Goal: Task Accomplishment & Management: Manage account settings

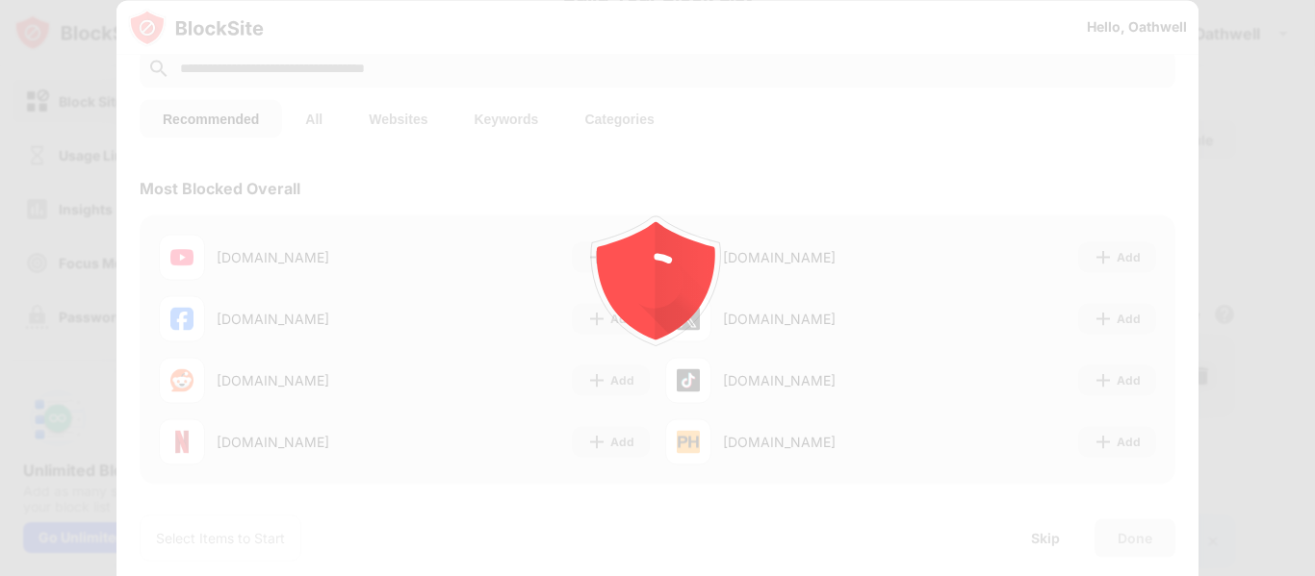
scroll to position [96, 0]
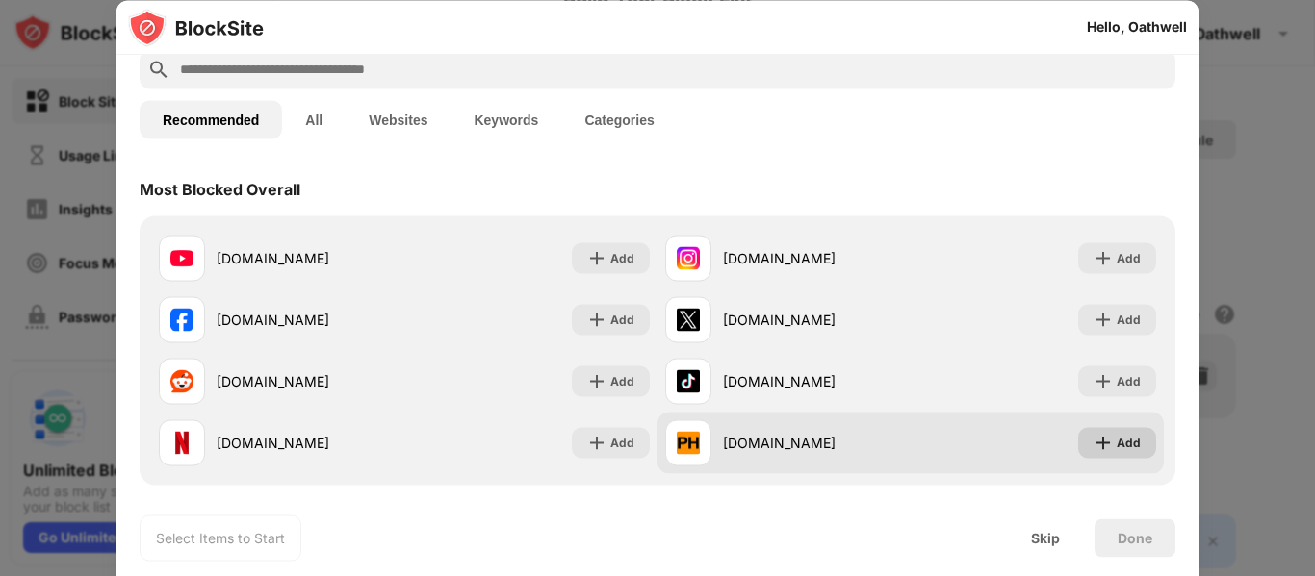
click at [1123, 444] on div "Add" at bounding box center [1128, 442] width 24 height 19
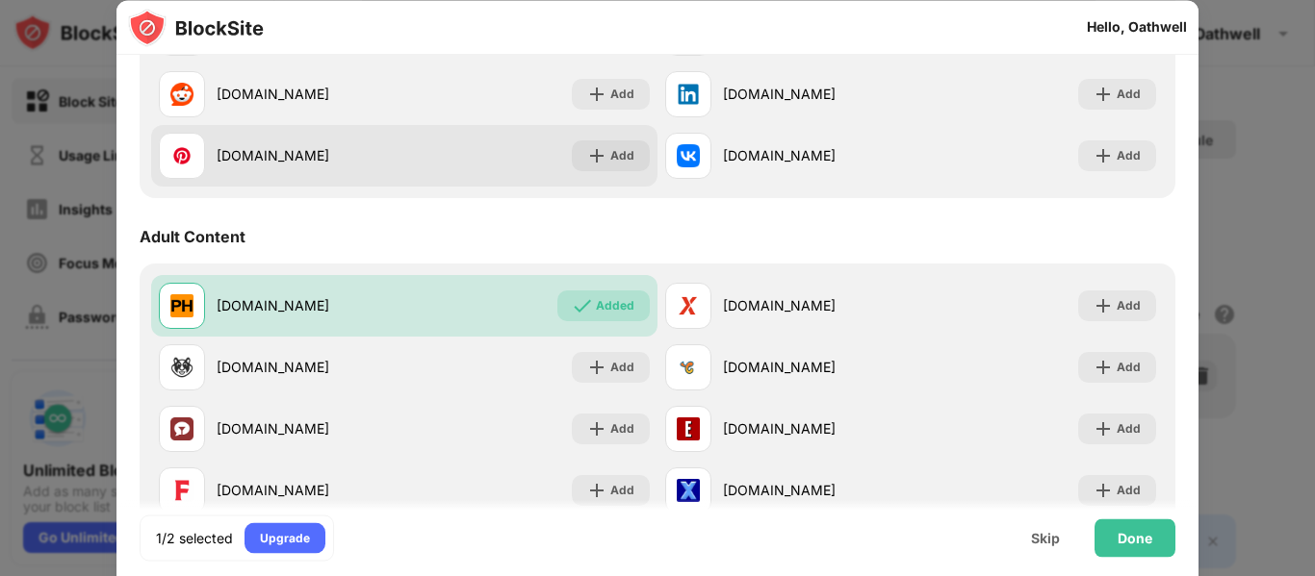
scroll to position [770, 0]
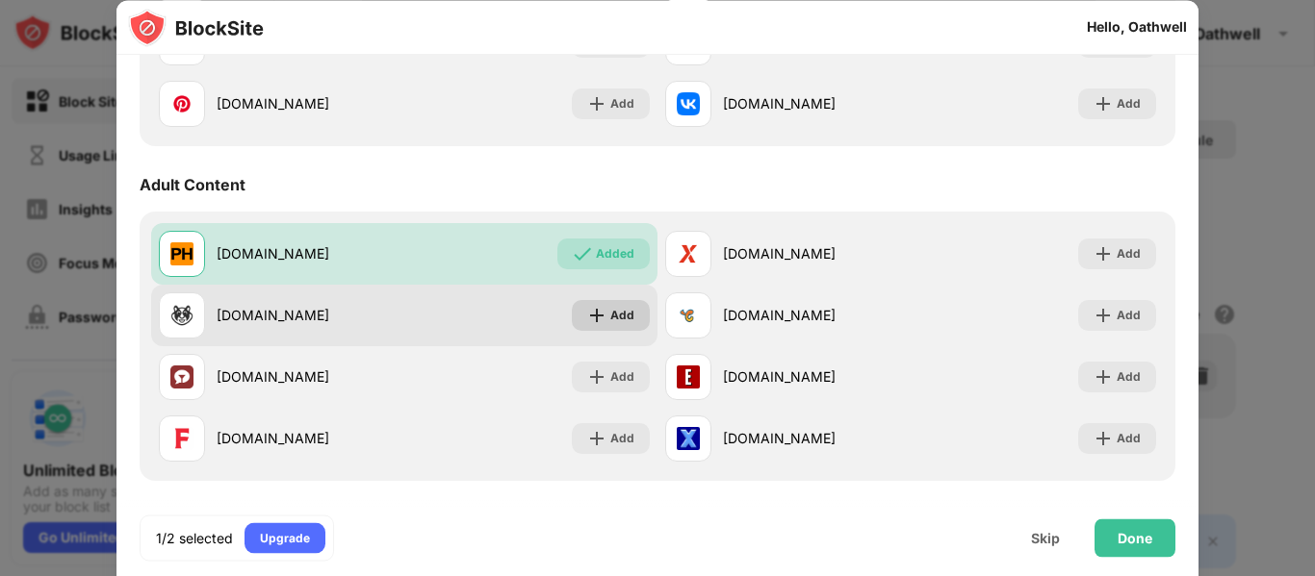
click at [613, 321] on div "Add" at bounding box center [622, 315] width 24 height 19
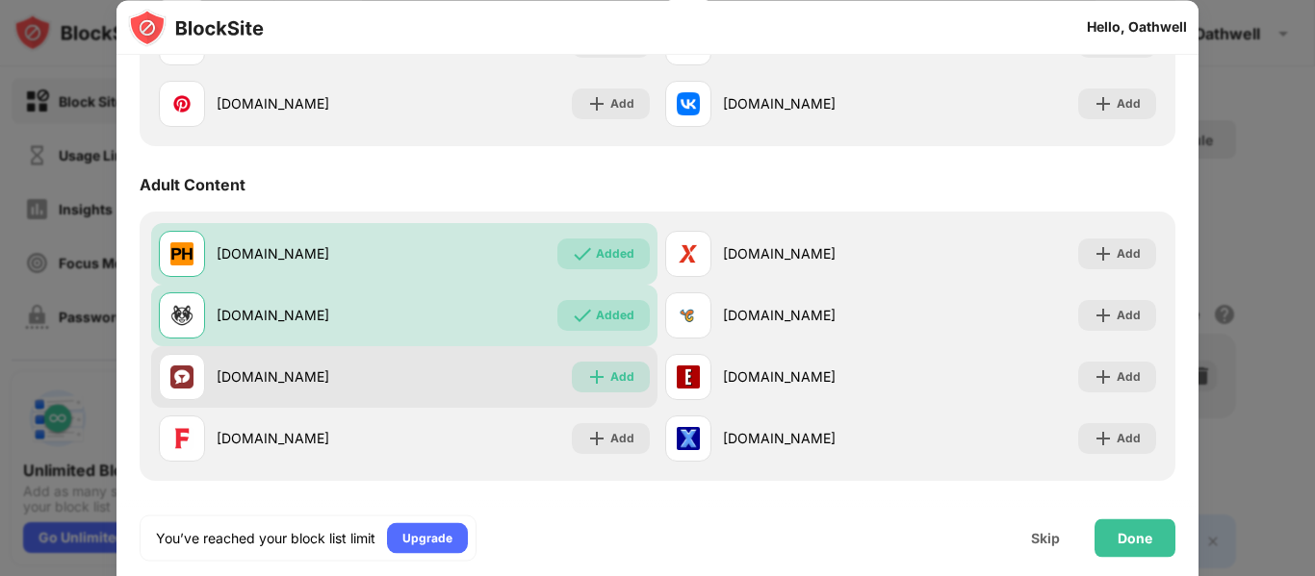
click at [611, 380] on div "Add" at bounding box center [622, 377] width 24 height 19
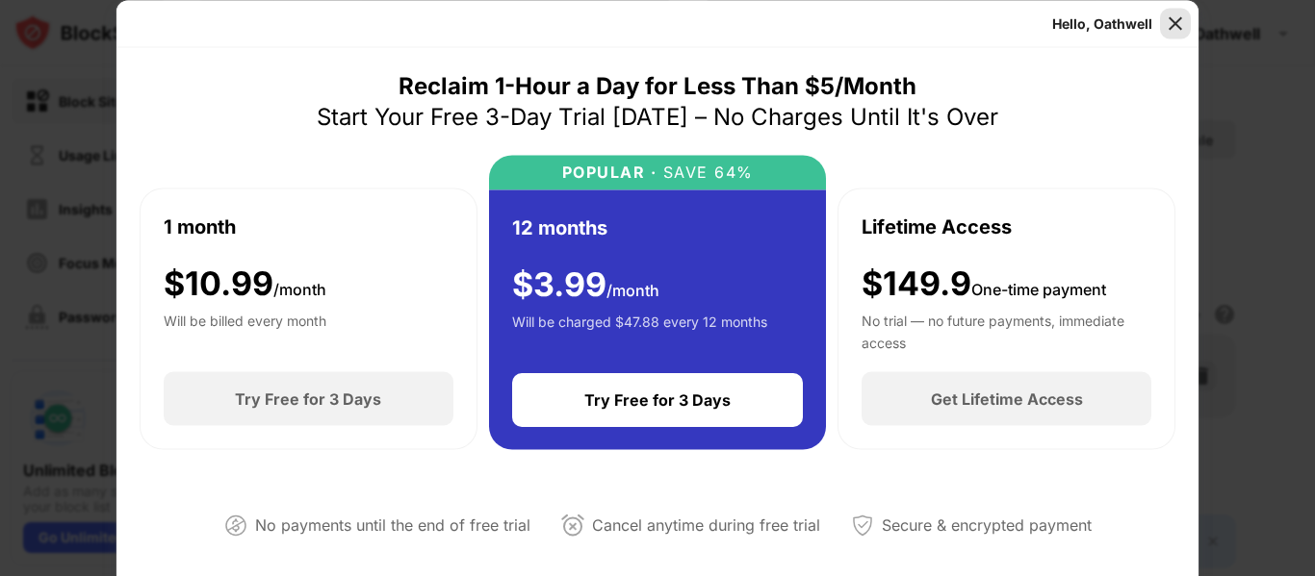
click at [1170, 19] on img at bounding box center [1174, 22] width 19 height 19
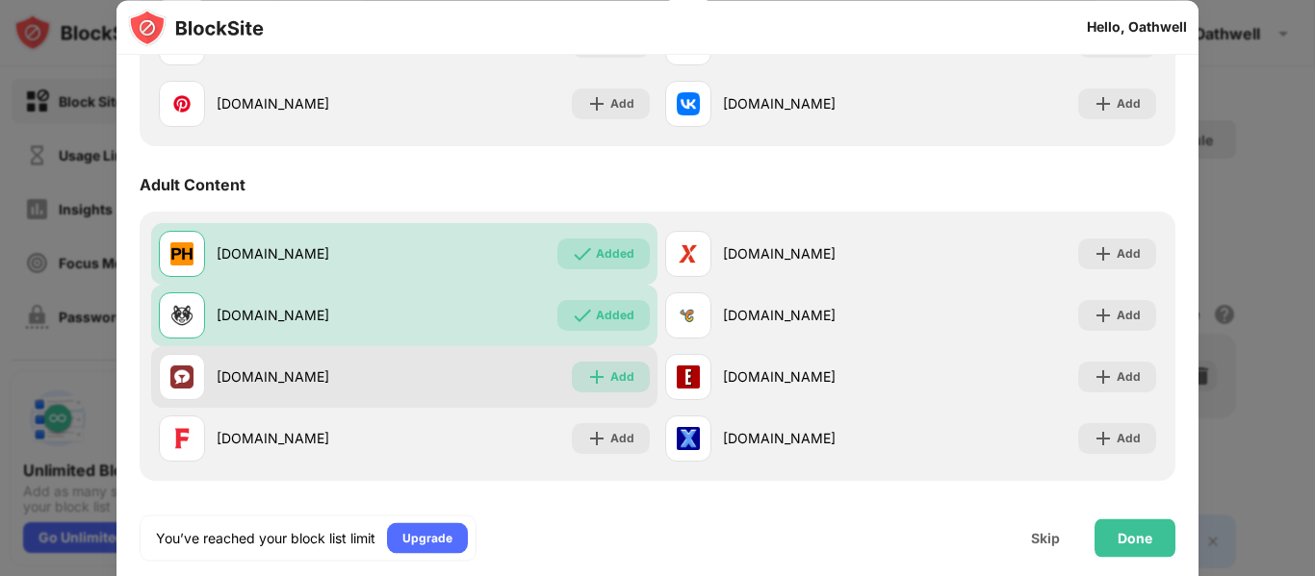
click at [587, 366] on div "Add" at bounding box center [611, 377] width 78 height 31
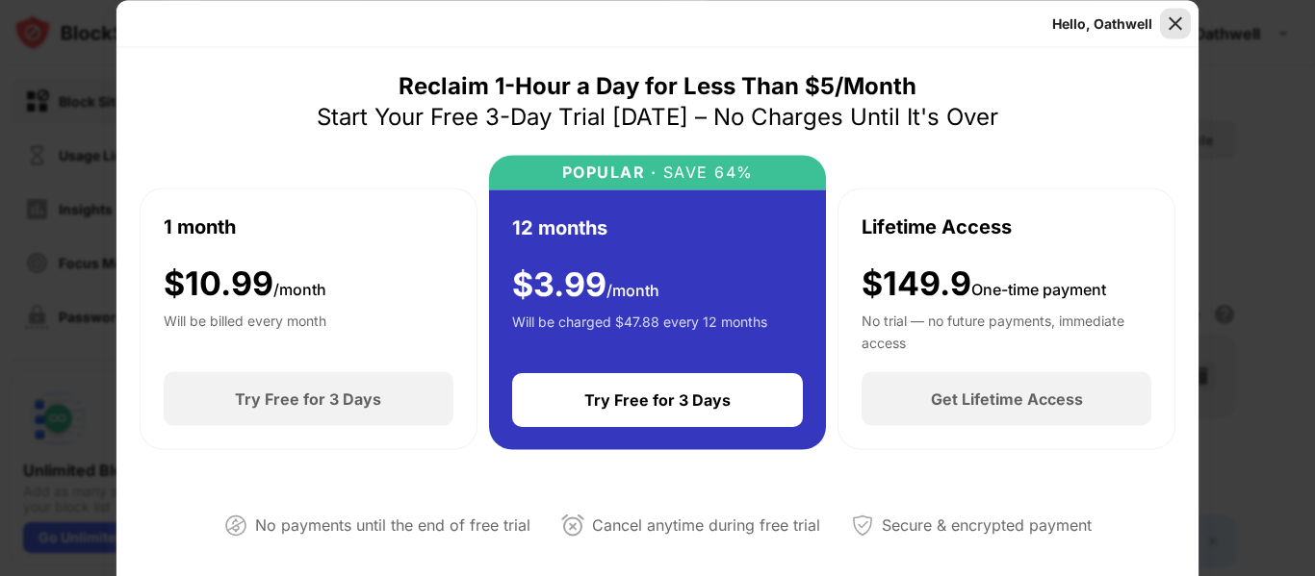
click at [1169, 17] on img at bounding box center [1174, 22] width 19 height 19
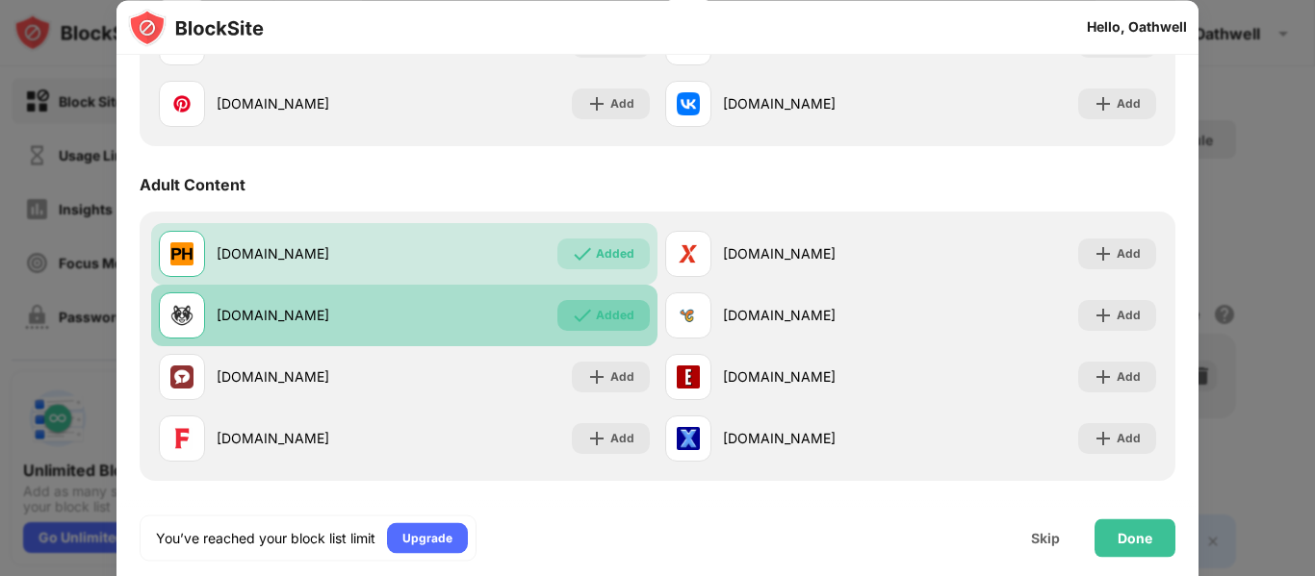
click at [600, 322] on div "Added" at bounding box center [615, 315] width 38 height 19
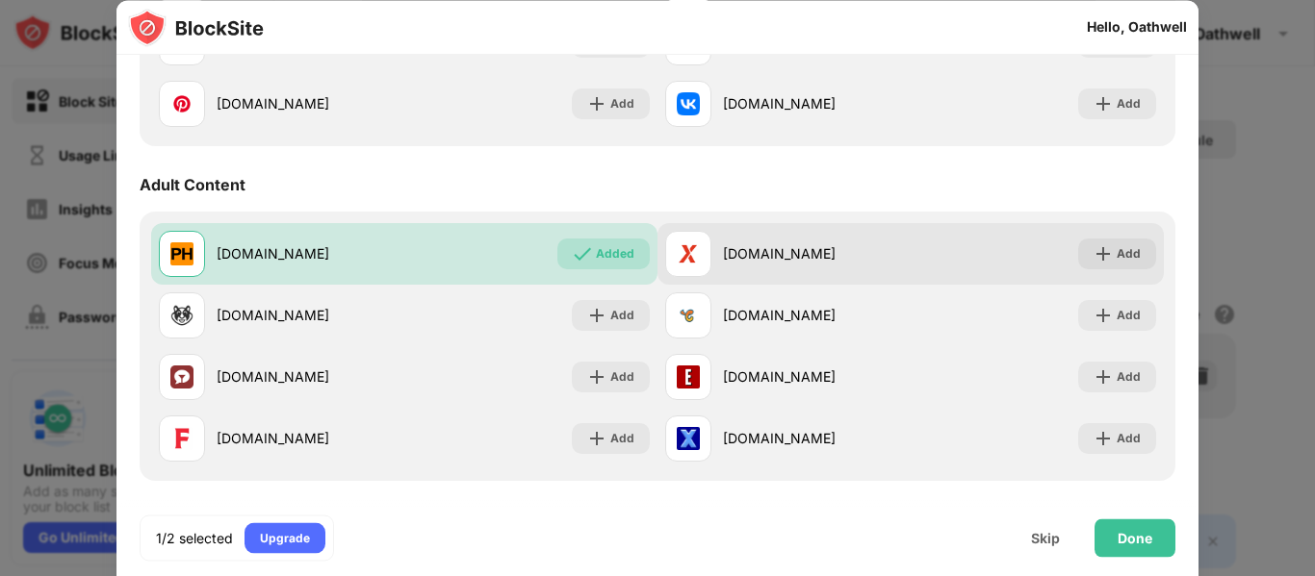
click at [1108, 236] on div "[DOMAIN_NAME] Add" at bounding box center [910, 254] width 506 height 62
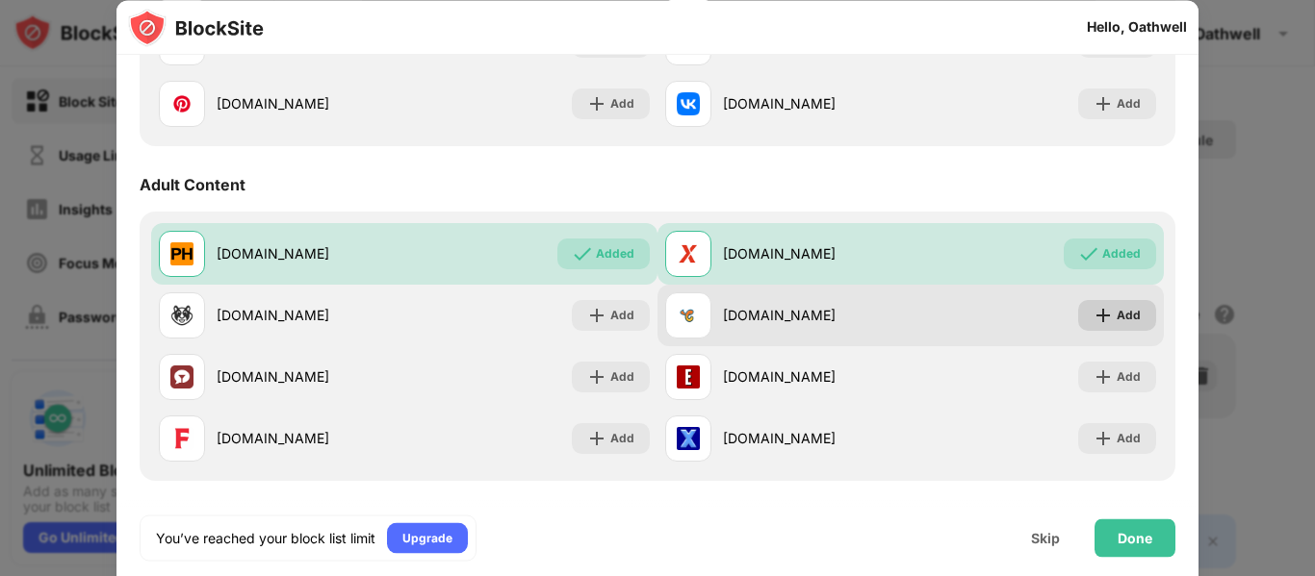
click at [1116, 315] on div "Add" at bounding box center [1128, 315] width 24 height 19
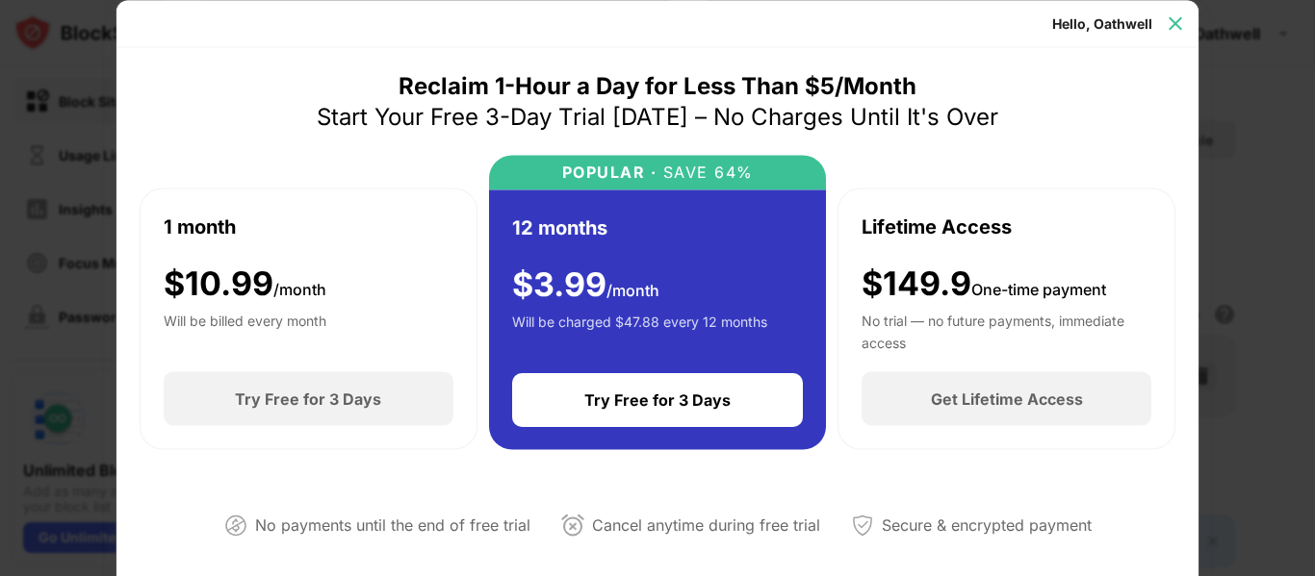
click at [1174, 25] on img at bounding box center [1174, 22] width 19 height 19
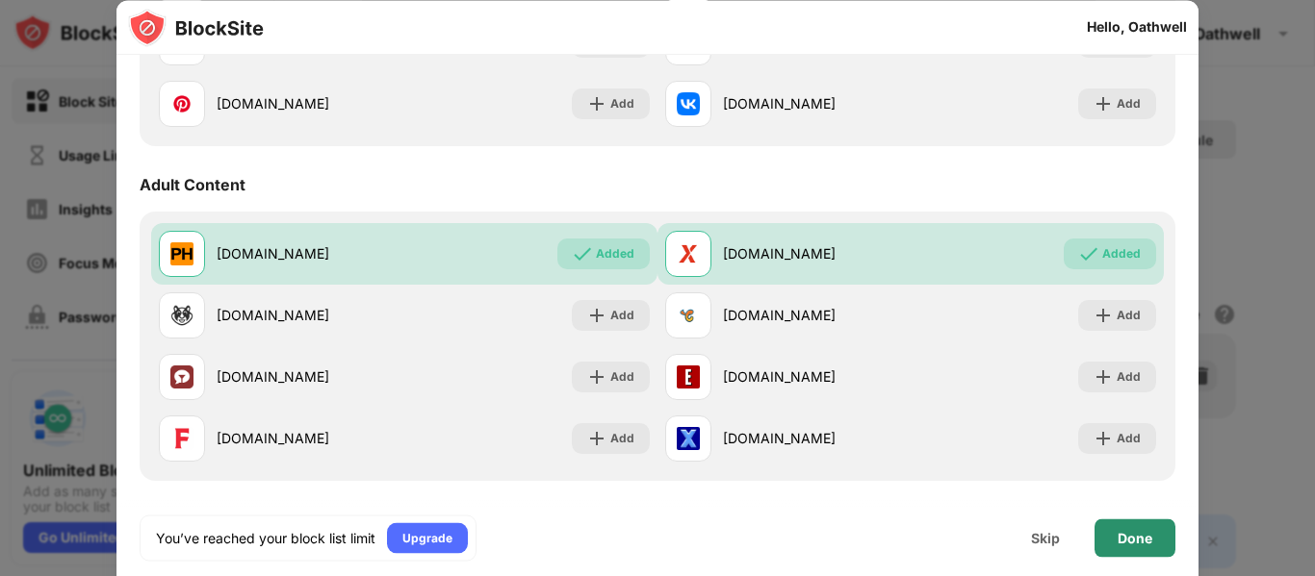
click at [1137, 530] on div "Done" at bounding box center [1134, 537] width 35 height 15
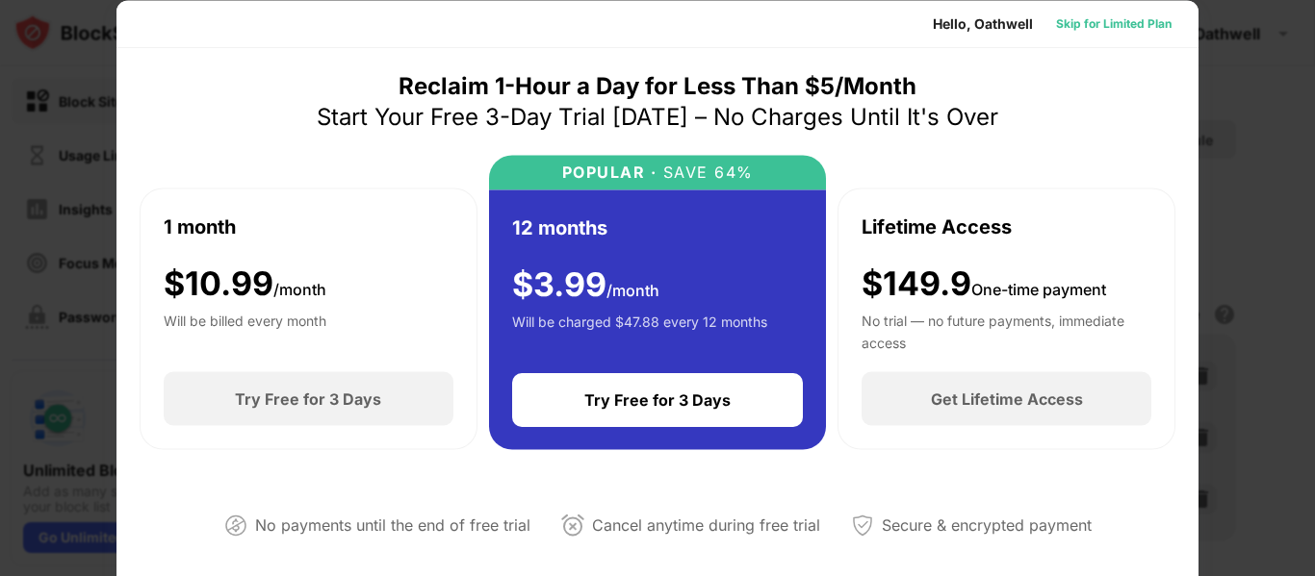
click at [1118, 23] on div "Skip for Limited Plan" at bounding box center [1113, 22] width 115 height 19
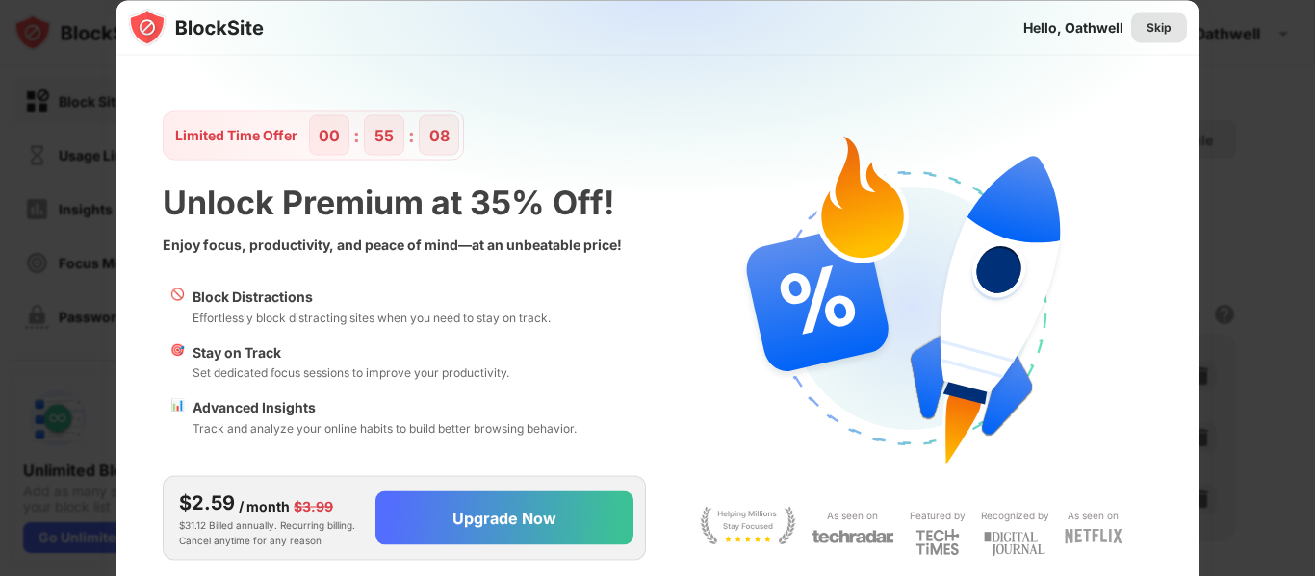
click at [1150, 27] on div "Skip" at bounding box center [1158, 26] width 25 height 19
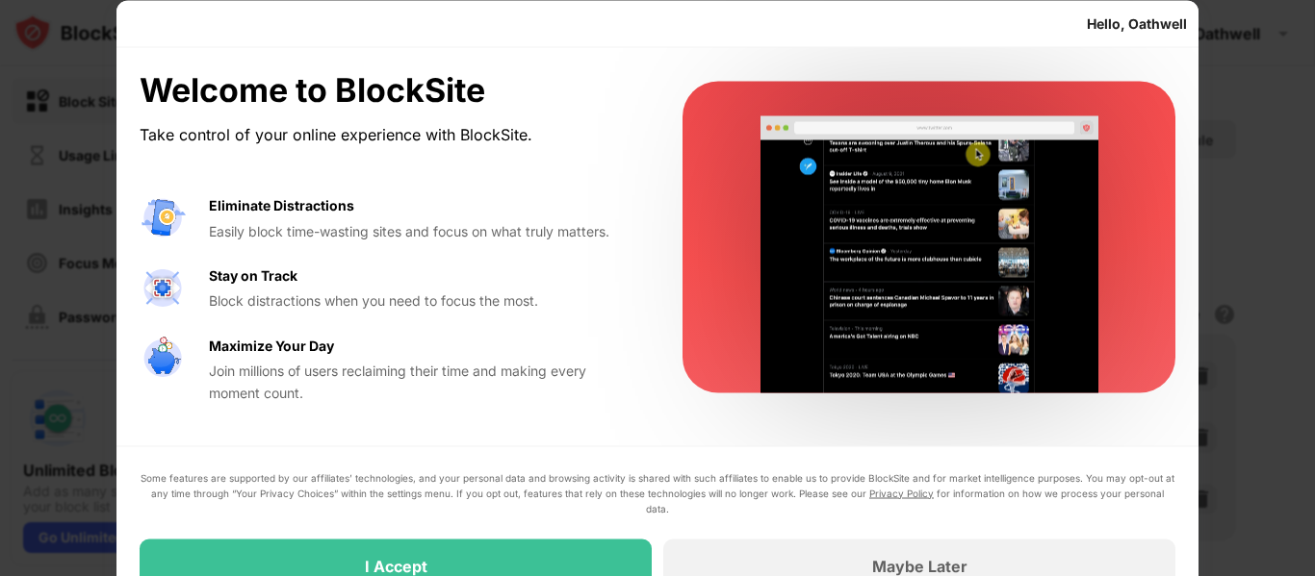
click at [1146, 17] on div "Hello, Oathwell" at bounding box center [1137, 22] width 100 height 15
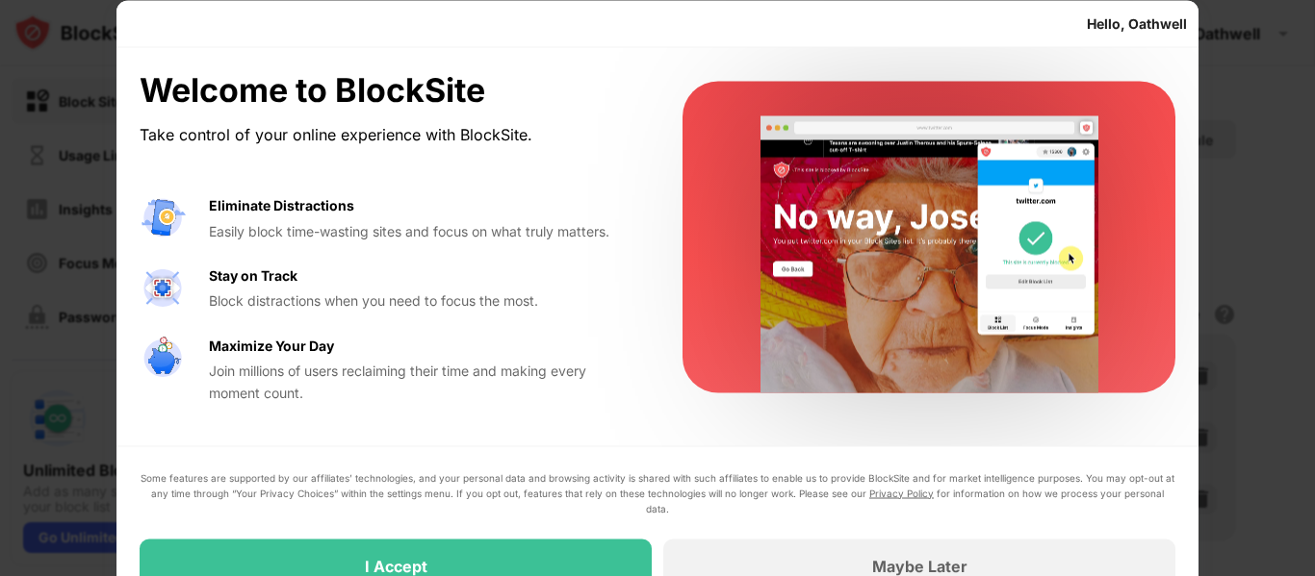
click at [535, 529] on div "Some features are supported by our affiliates’ technologies, and your personal …" at bounding box center [658, 531] width 1036 height 123
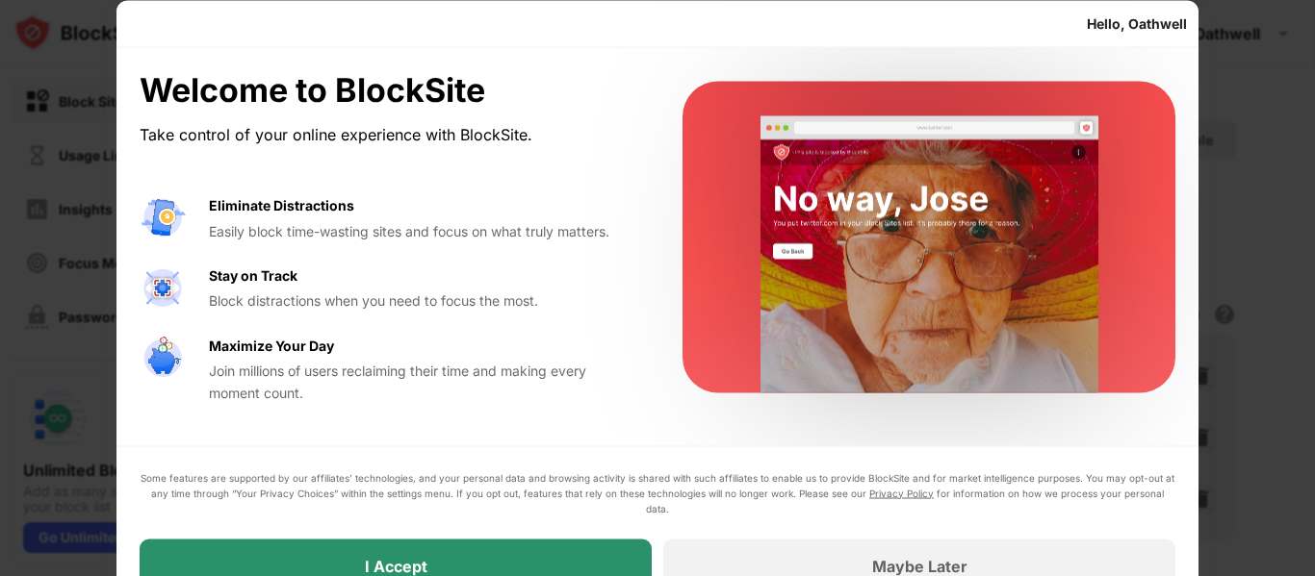
click at [547, 552] on div "I Accept" at bounding box center [396, 566] width 512 height 54
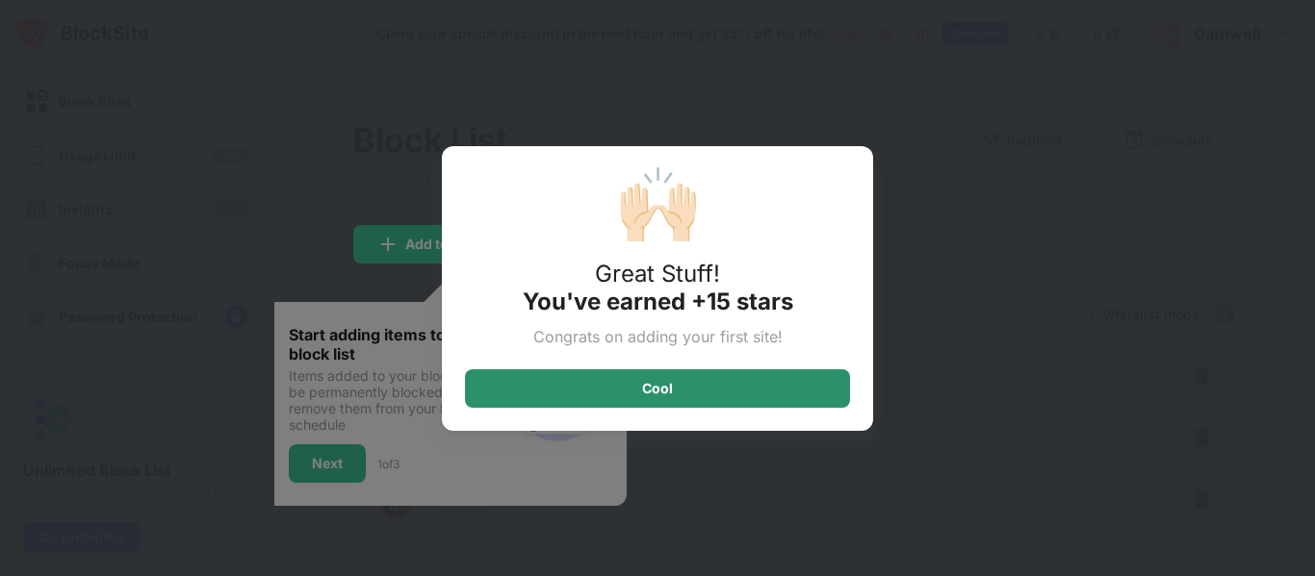
click at [681, 398] on div "Cool" at bounding box center [657, 389] width 385 height 38
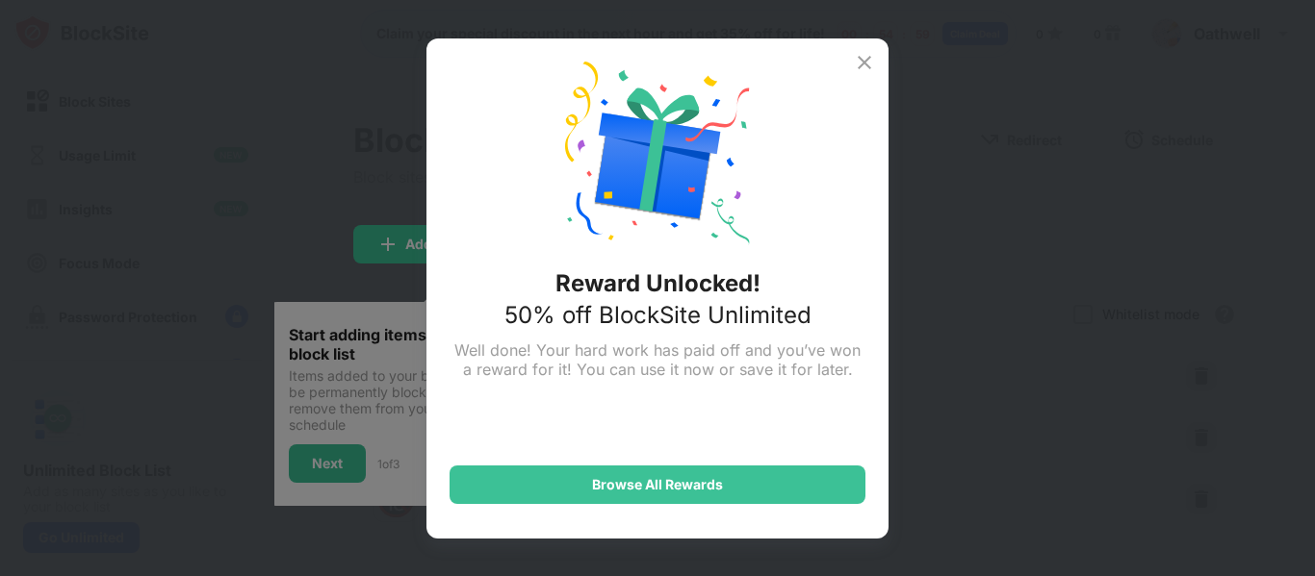
click at [865, 59] on img at bounding box center [864, 62] width 23 height 23
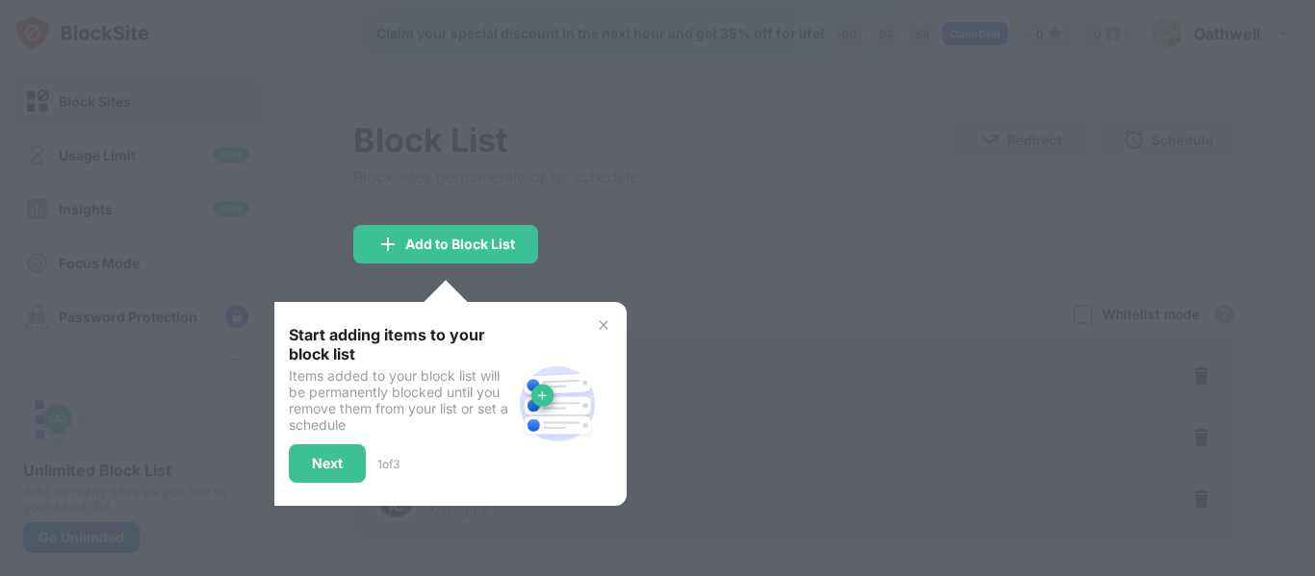
click at [545, 269] on div at bounding box center [657, 288] width 1315 height 576
click at [345, 456] on div "Next" at bounding box center [327, 464] width 77 height 38
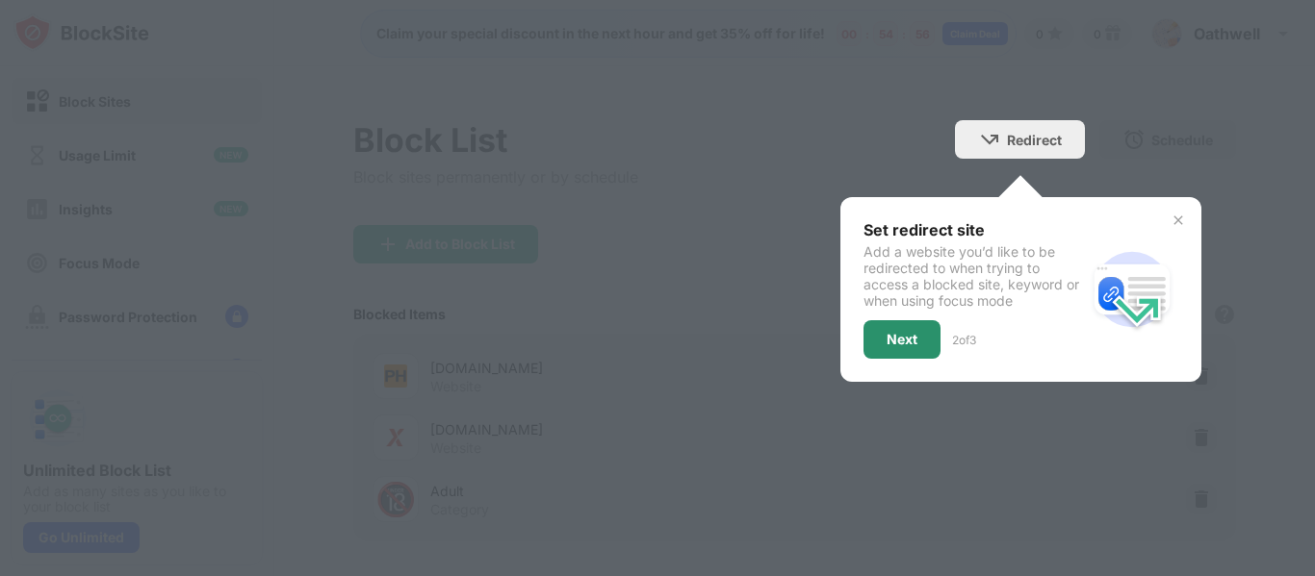
click at [893, 324] on div "Next" at bounding box center [901, 339] width 77 height 38
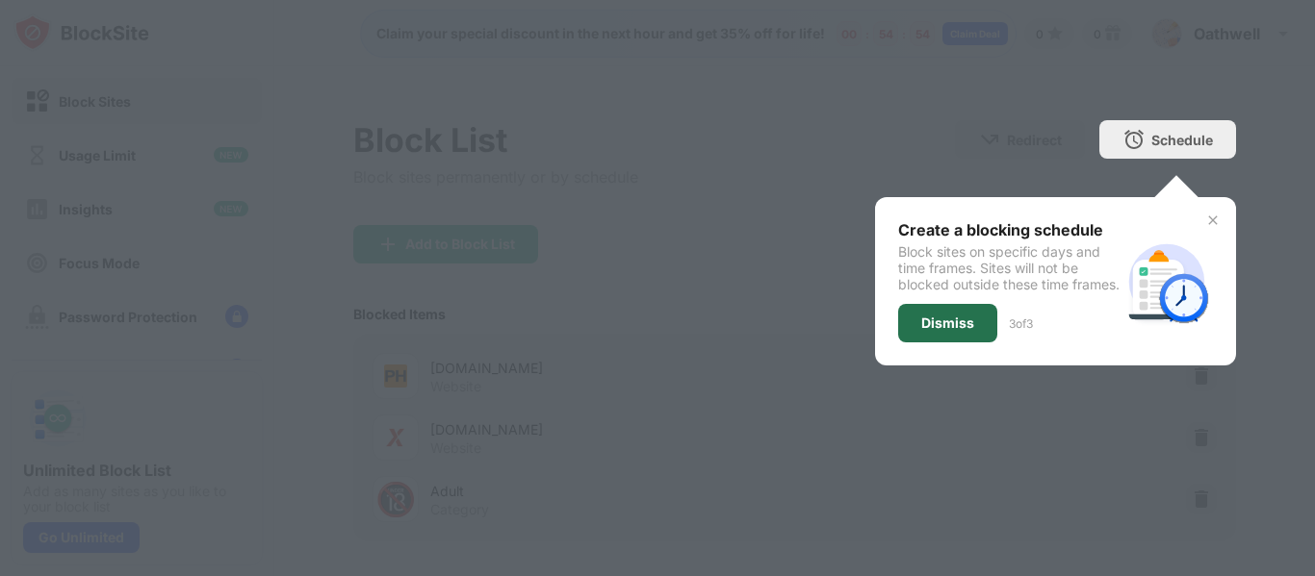
click at [956, 331] on div "Dismiss" at bounding box center [947, 323] width 53 height 15
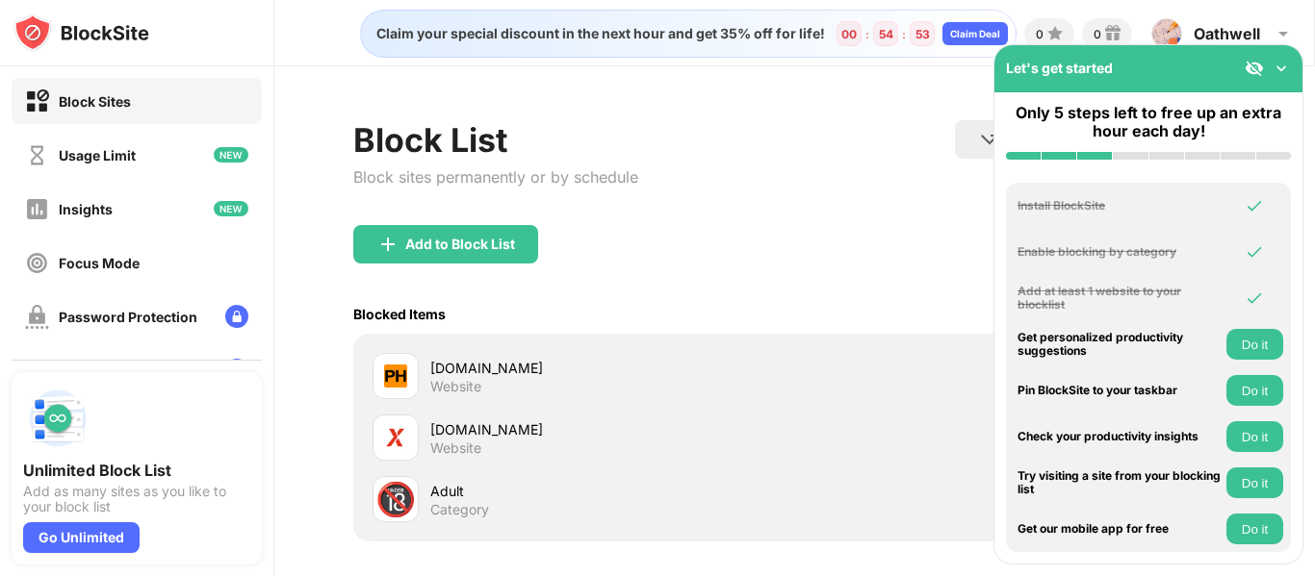
click at [777, 235] on div "Add to Block List" at bounding box center [794, 259] width 883 height 69
click at [1288, 68] on img at bounding box center [1280, 68] width 19 height 19
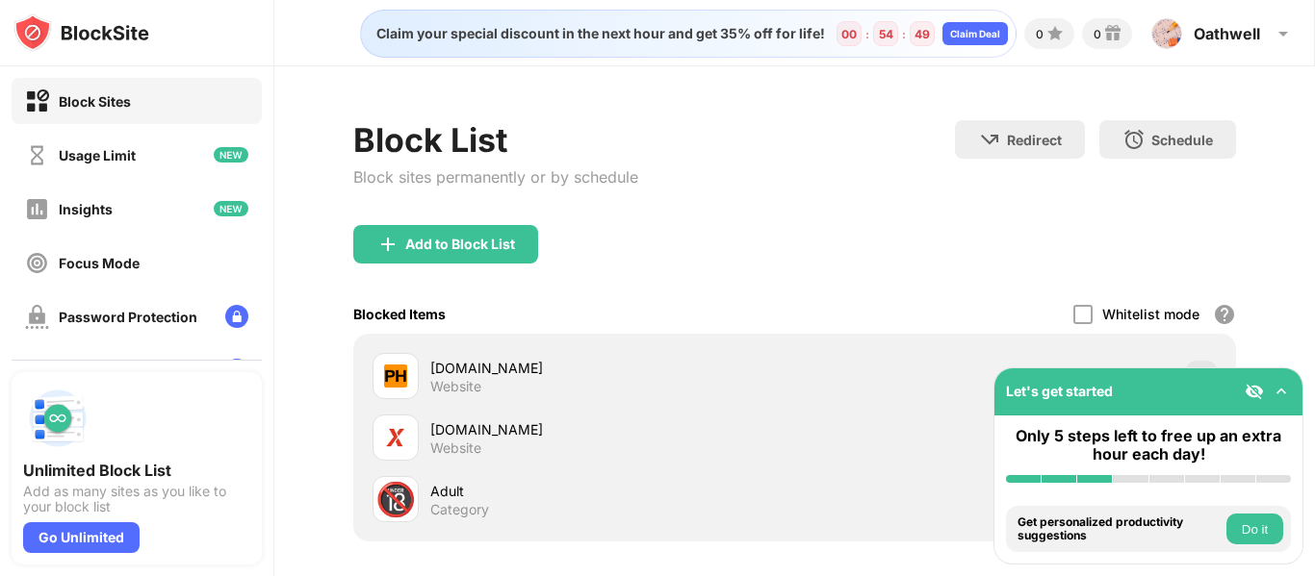
click at [1272, 349] on div "Block List Block sites permanently or by schedule Redirect Choose a site to be …" at bounding box center [794, 405] width 1040 height 679
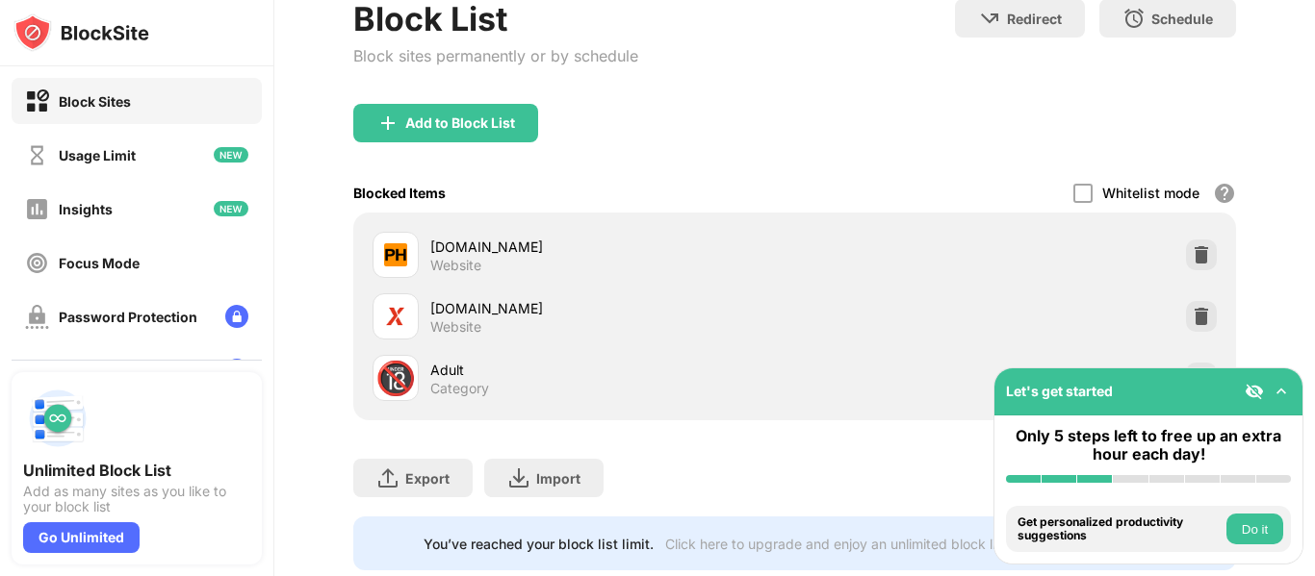
scroll to position [88, 0]
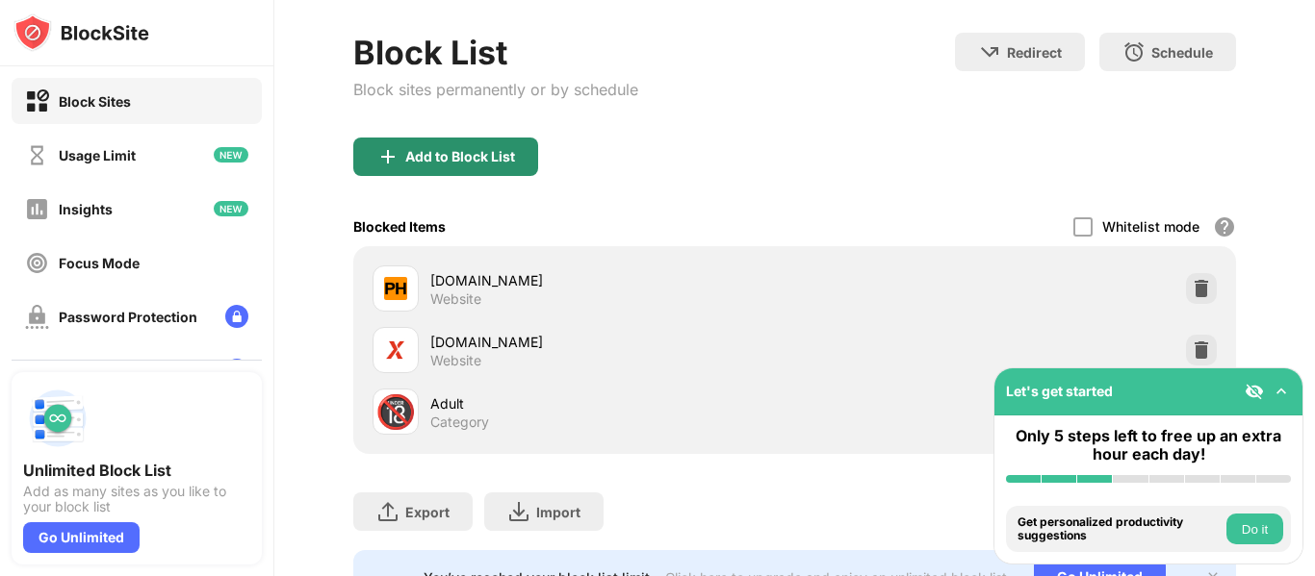
click at [459, 165] on div "Add to Block List" at bounding box center [445, 157] width 185 height 38
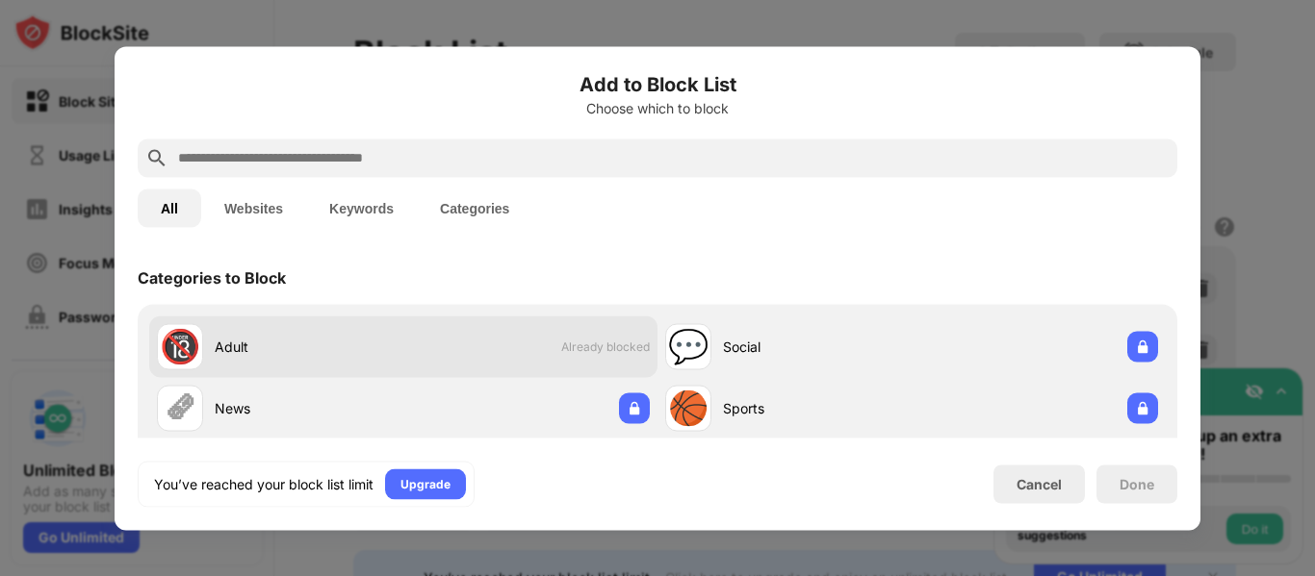
click at [588, 344] on span "Already blocked" at bounding box center [605, 347] width 89 height 14
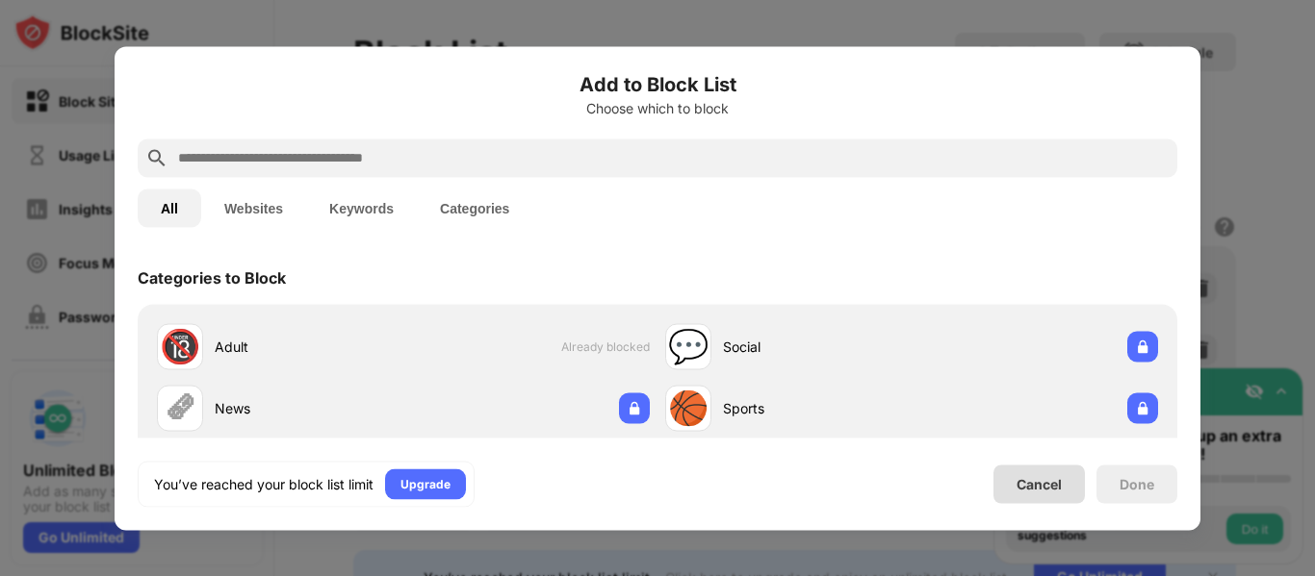
click at [1060, 492] on div "Cancel" at bounding box center [1038, 484] width 45 height 16
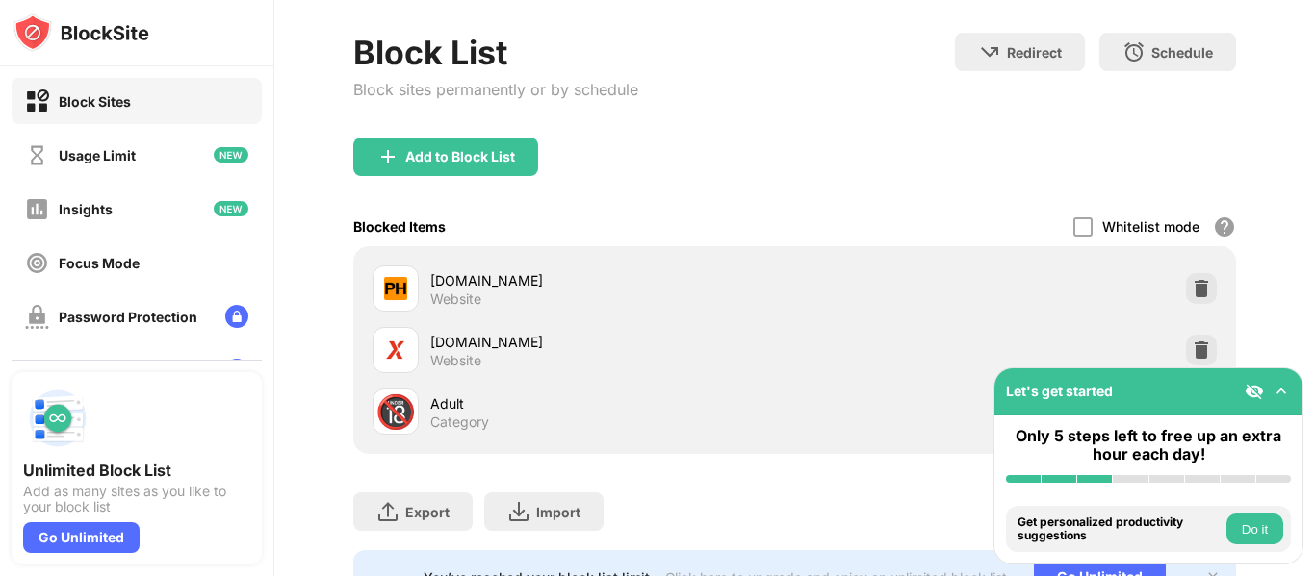
click at [760, 91] on div "Block List Block sites permanently or by schedule Redirect Choose a site to be …" at bounding box center [794, 85] width 883 height 105
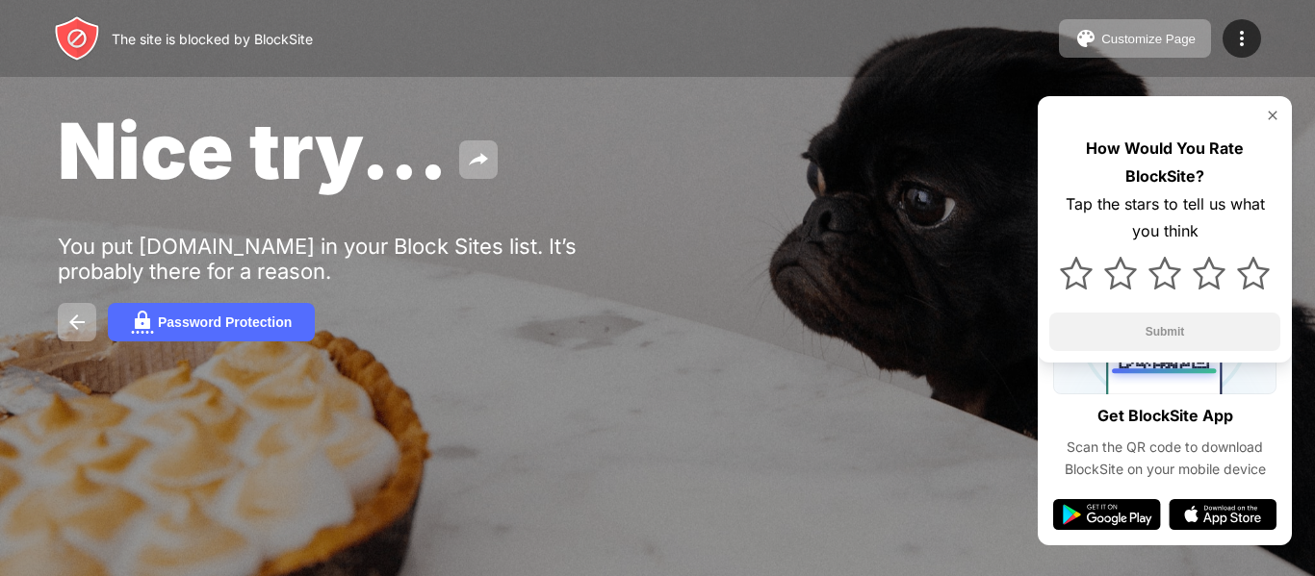
click at [1275, 114] on img at bounding box center [1272, 115] width 15 height 15
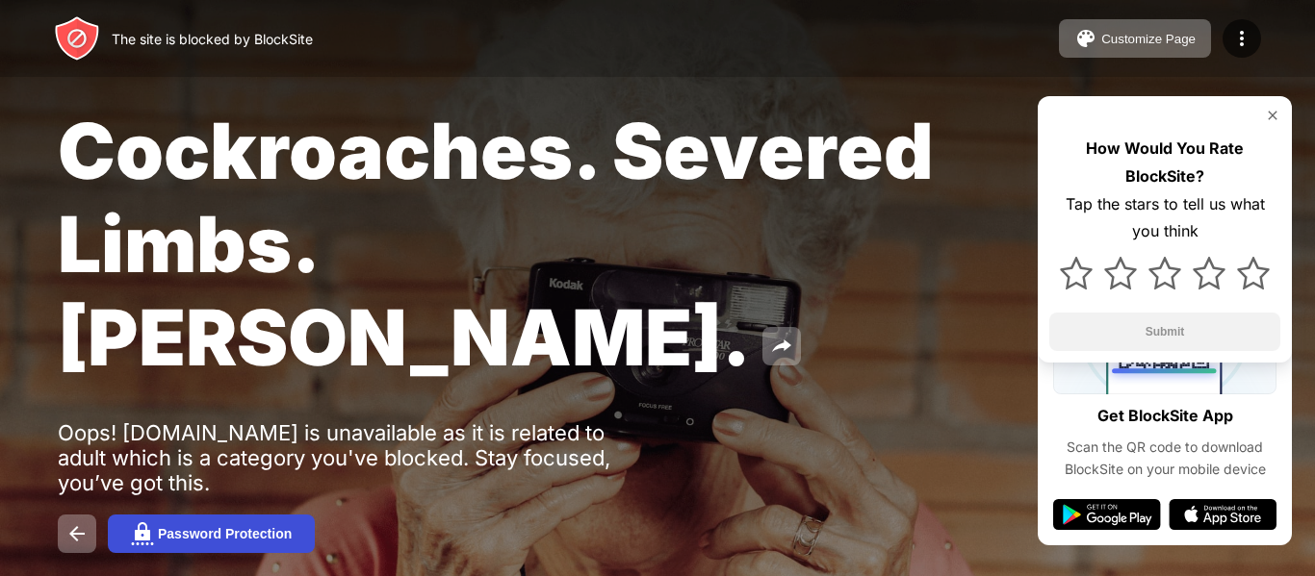
click at [244, 526] on div "Password Protection" at bounding box center [225, 533] width 134 height 15
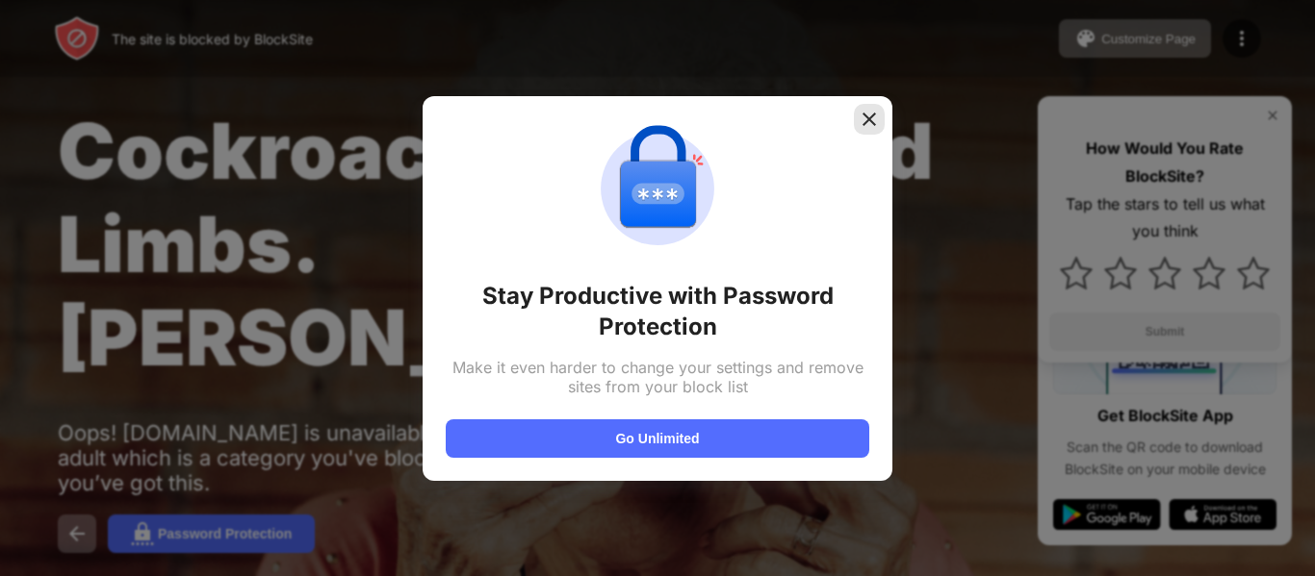
click at [868, 105] on div at bounding box center [869, 119] width 31 height 31
